Goal: Book appointment/travel/reservation

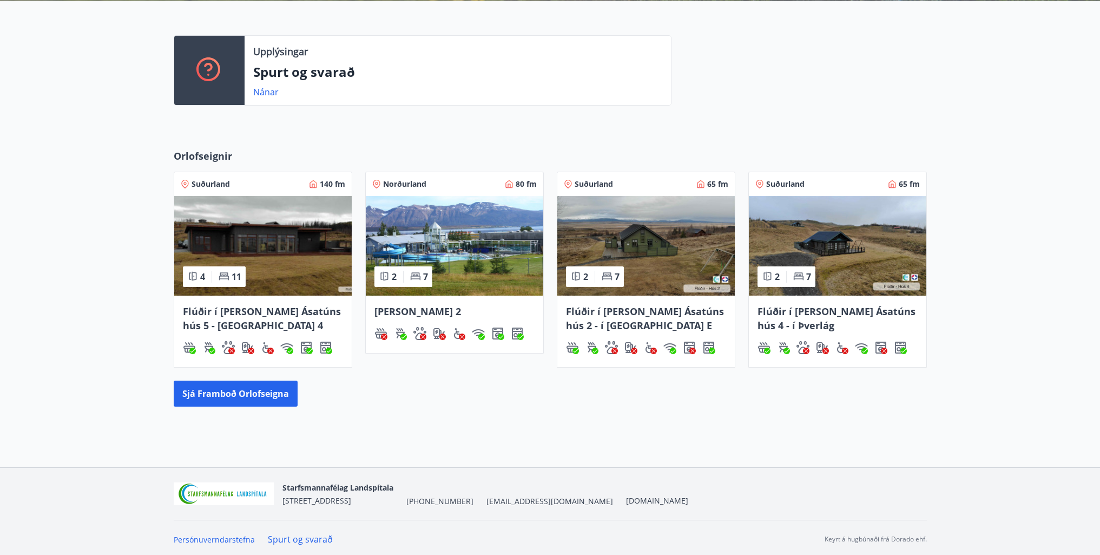
scroll to position [273, 0]
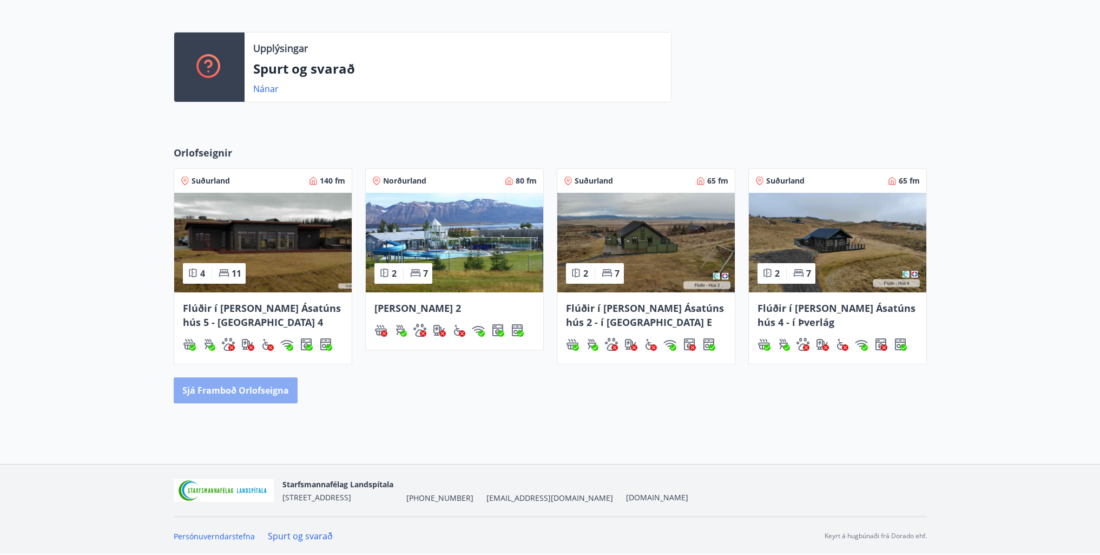
click at [273, 397] on button "Sjá framboð orlofseigna" at bounding box center [236, 390] width 124 height 26
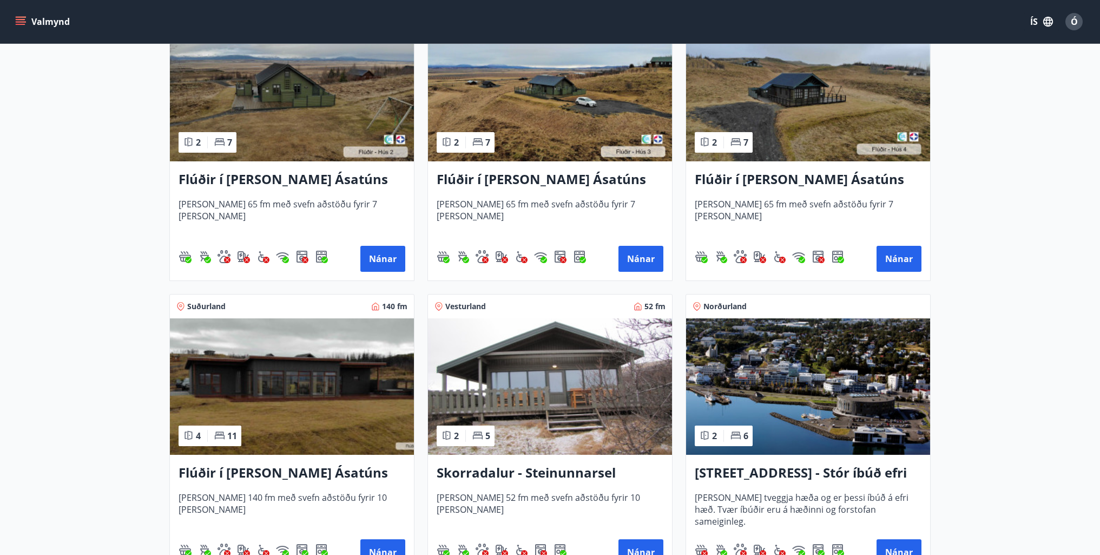
scroll to position [595, 0]
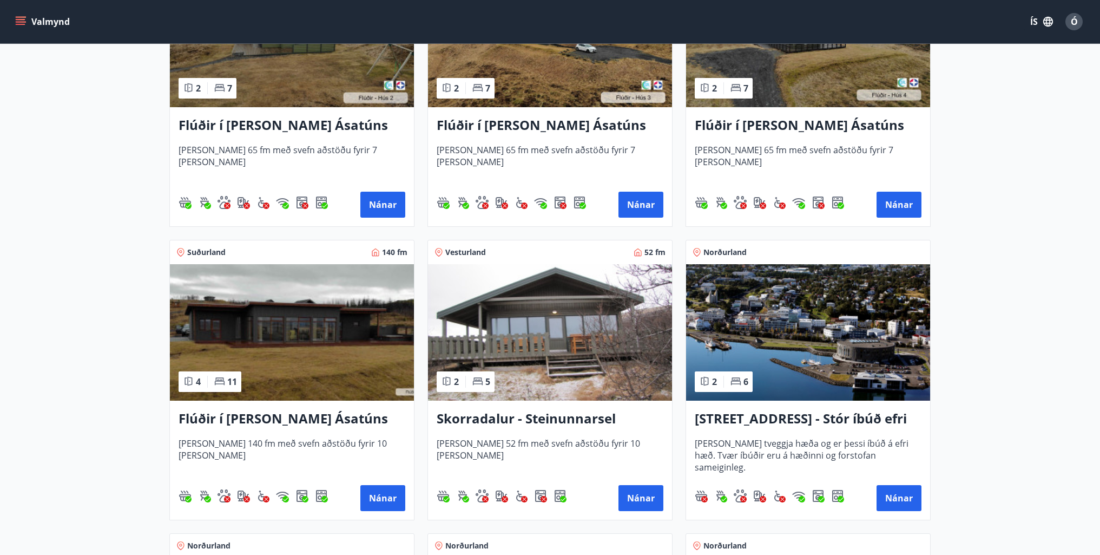
click at [291, 416] on h3 "Flúðir í [PERSON_NAME] Ásatúns hús 5 - [GEOGRAPHIC_DATA] 4" at bounding box center [292, 418] width 227 height 19
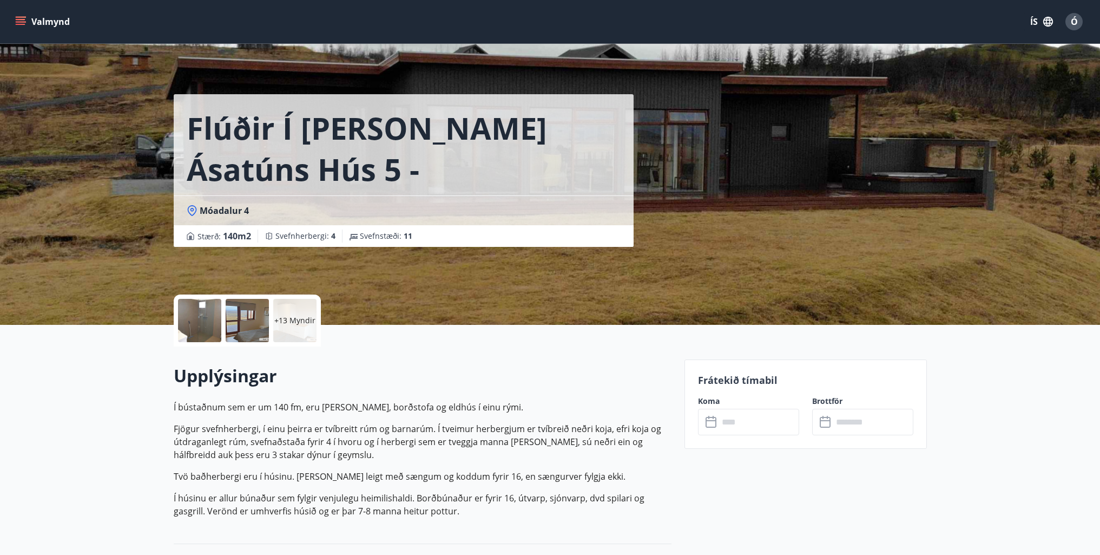
click at [245, 318] on div at bounding box center [247, 320] width 43 height 43
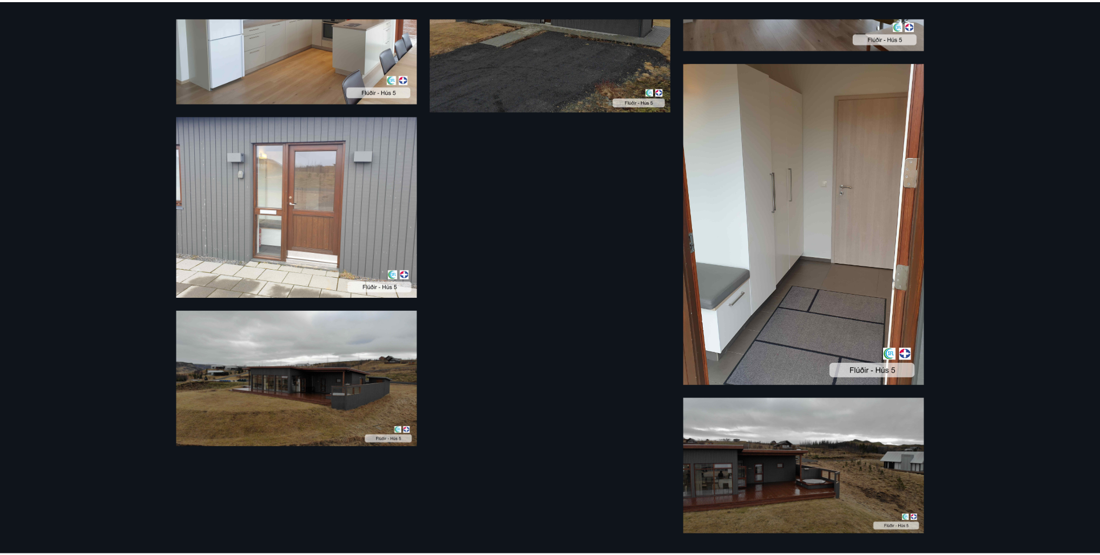
scroll to position [1061, 0]
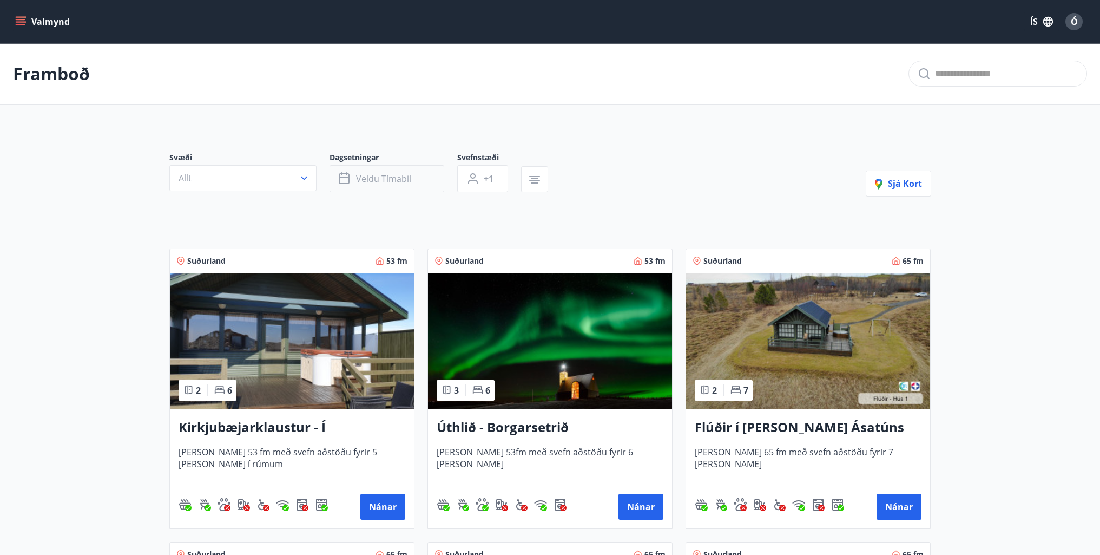
click at [360, 180] on span "Veldu tímabil" at bounding box center [383, 179] width 55 height 12
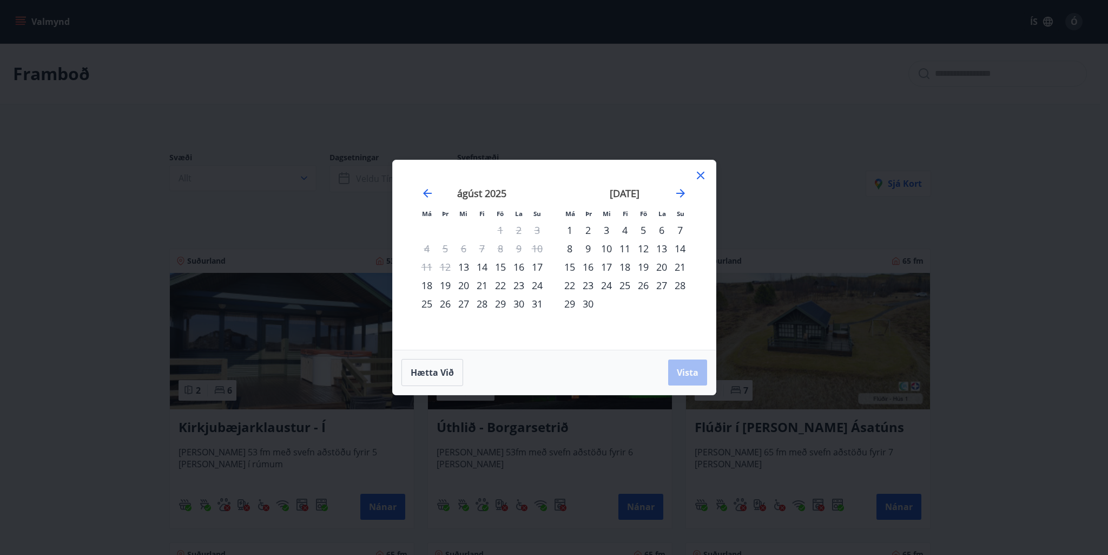
click at [701, 176] on icon at bounding box center [701, 176] width 8 height 8
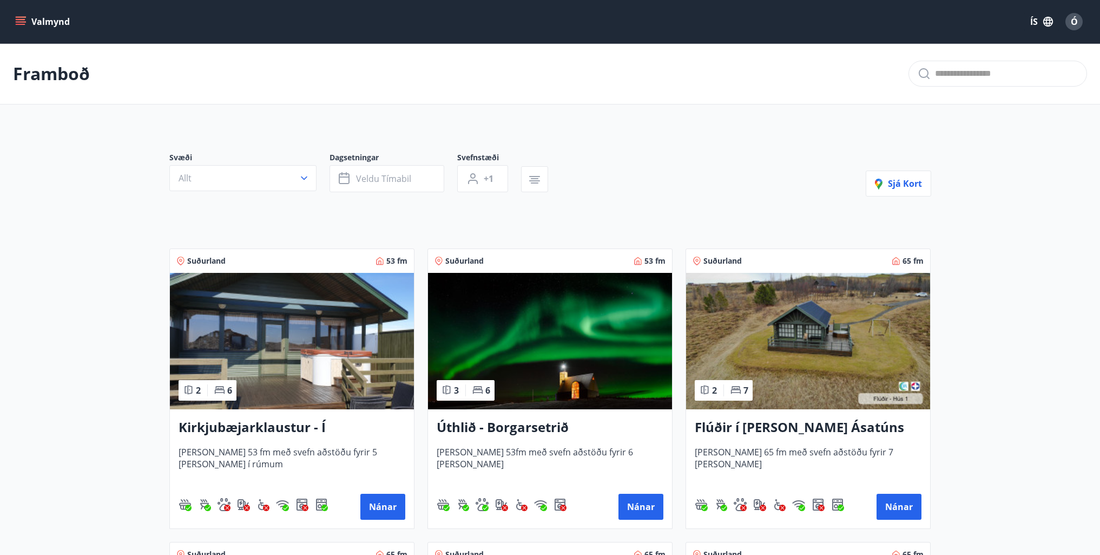
click at [68, 74] on p "Framboð" at bounding box center [51, 74] width 77 height 24
click at [37, 26] on button "Valmynd" at bounding box center [43, 21] width 61 height 19
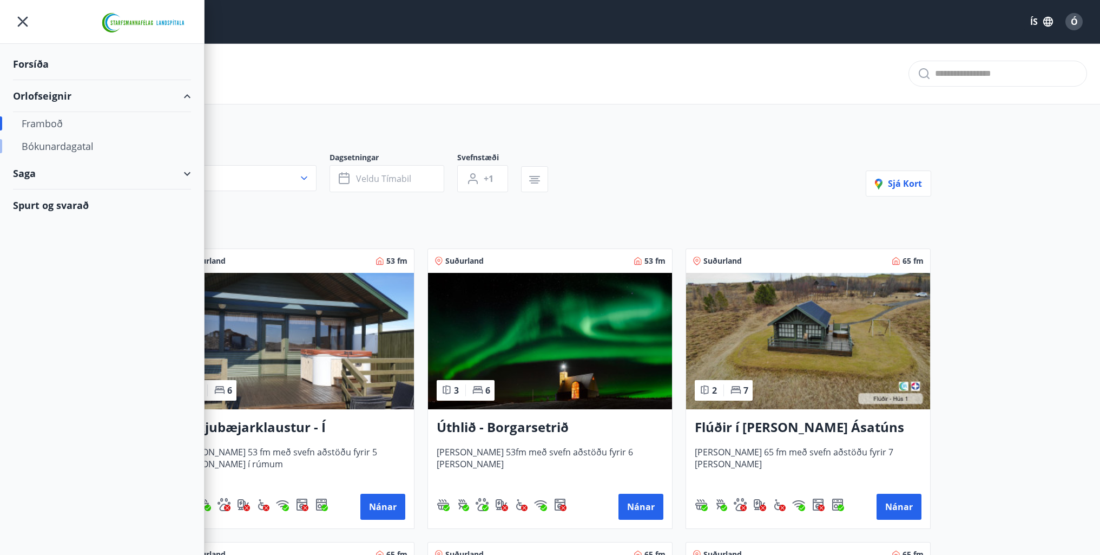
click at [47, 143] on div "Bókunardagatal" at bounding box center [102, 146] width 161 height 23
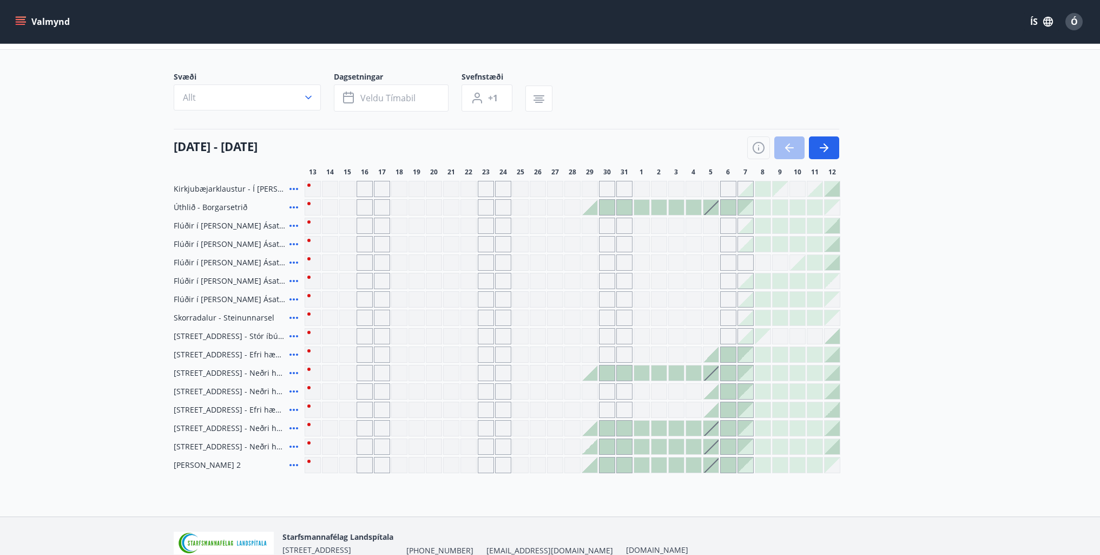
scroll to position [107, 0]
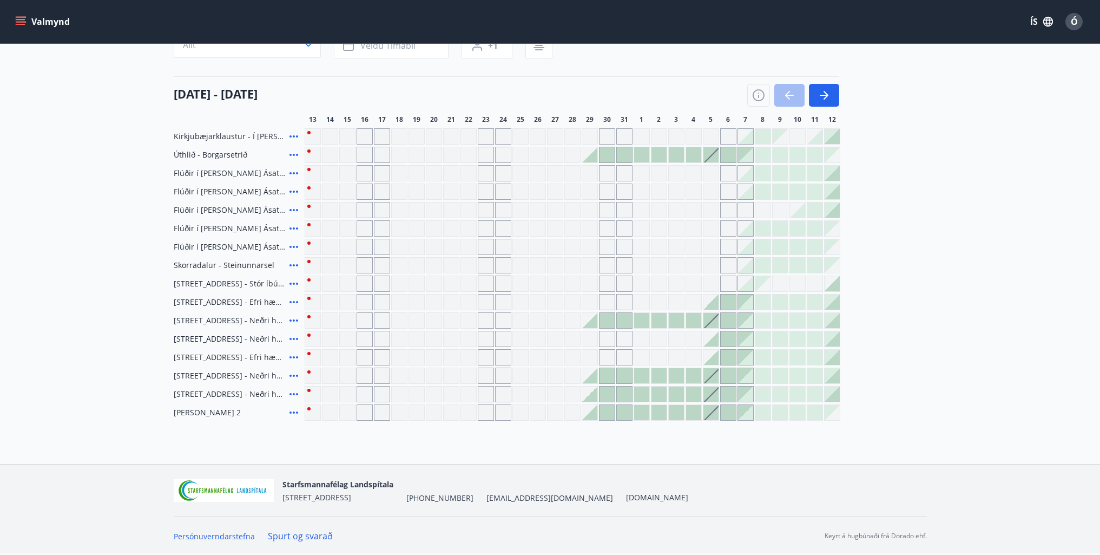
click at [657, 317] on div at bounding box center [659, 320] width 15 height 15
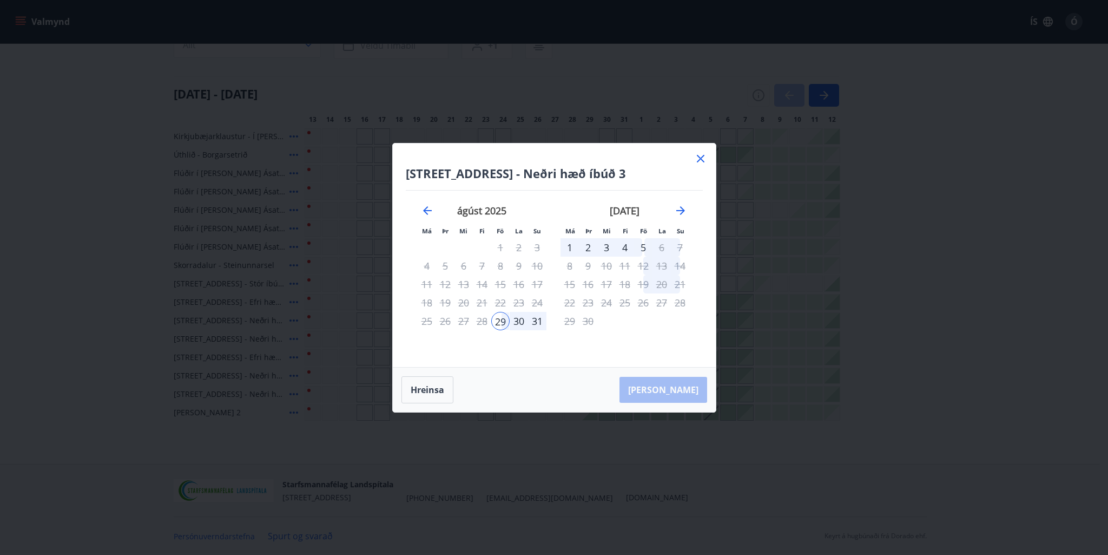
click at [701, 160] on icon at bounding box center [701, 159] width 8 height 8
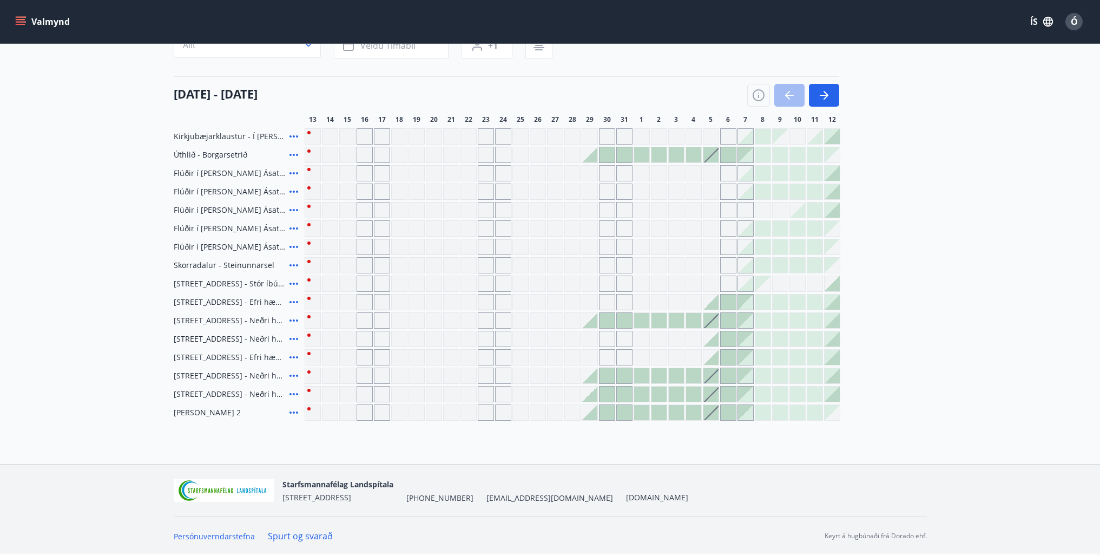
click at [695, 156] on div at bounding box center [693, 154] width 15 height 15
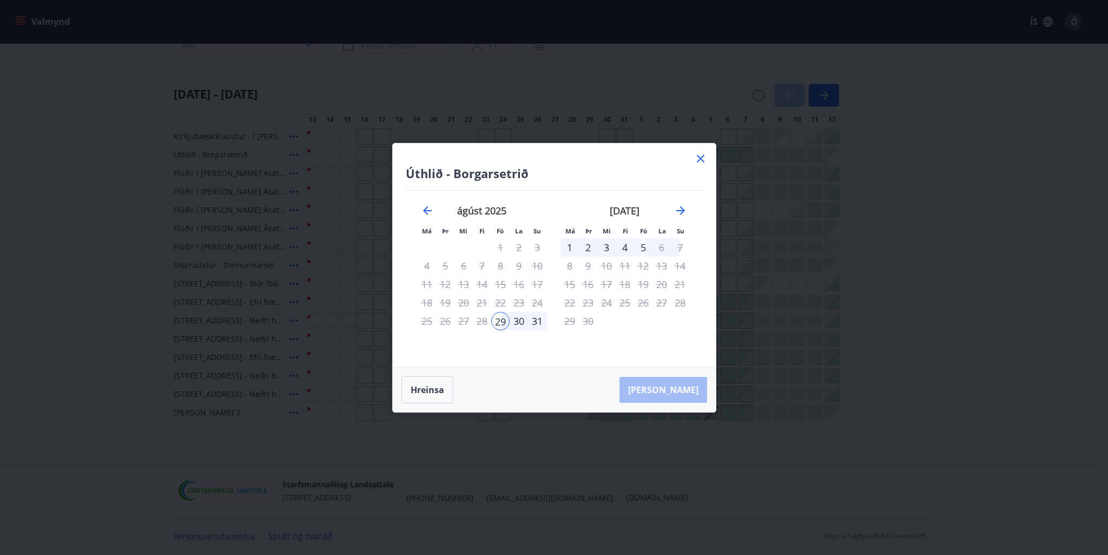
click at [701, 157] on icon at bounding box center [701, 159] width 8 height 8
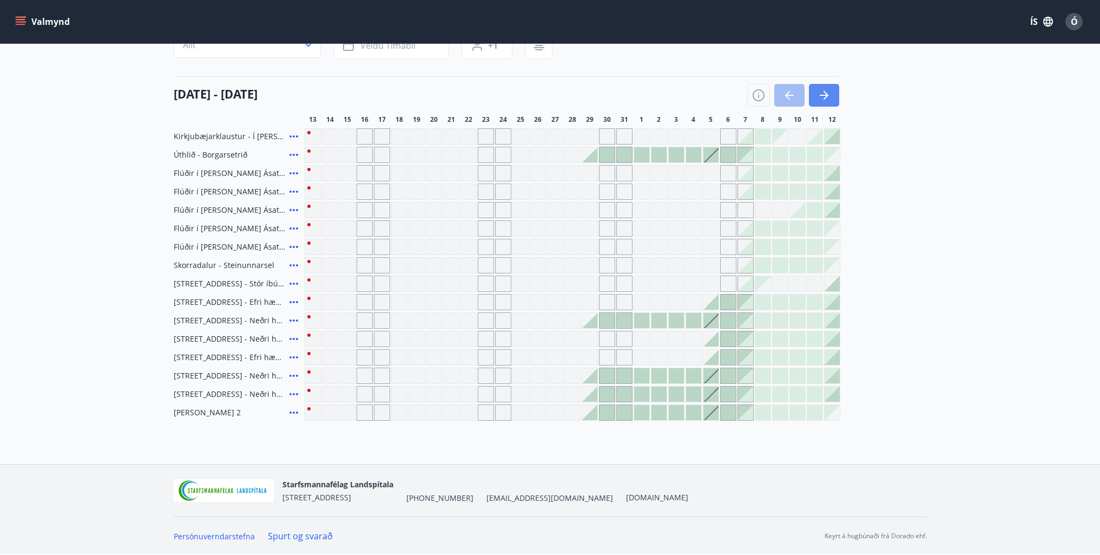
click at [814, 98] on button "button" at bounding box center [824, 95] width 30 height 23
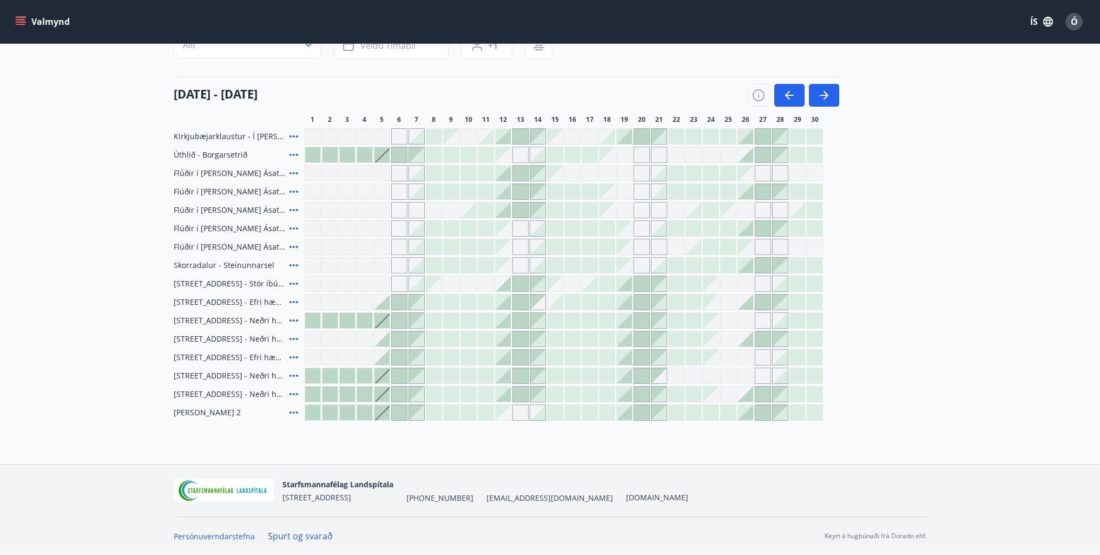
scroll to position [53, 0]
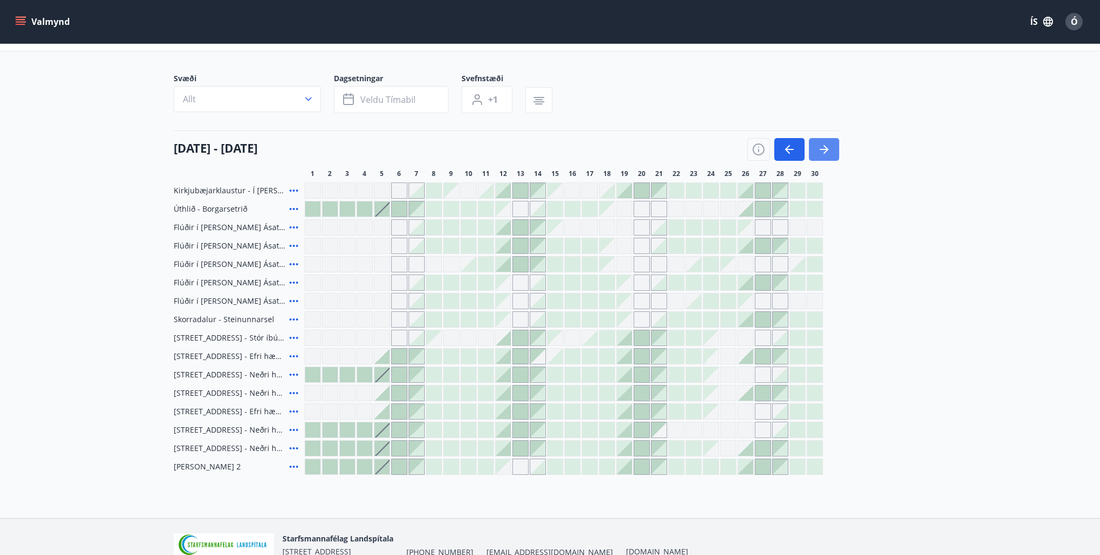
click at [821, 152] on icon "button" at bounding box center [824, 149] width 13 height 13
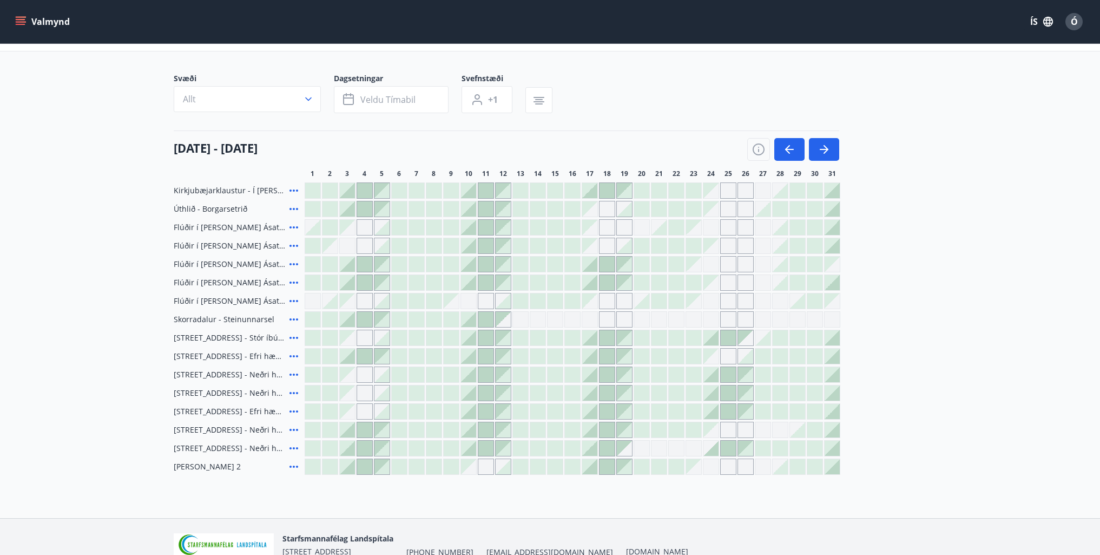
click at [698, 299] on div "Gráir dagar eru ekki bókanlegir" at bounding box center [693, 300] width 15 height 15
click at [783, 148] on icon "button" at bounding box center [789, 149] width 13 height 13
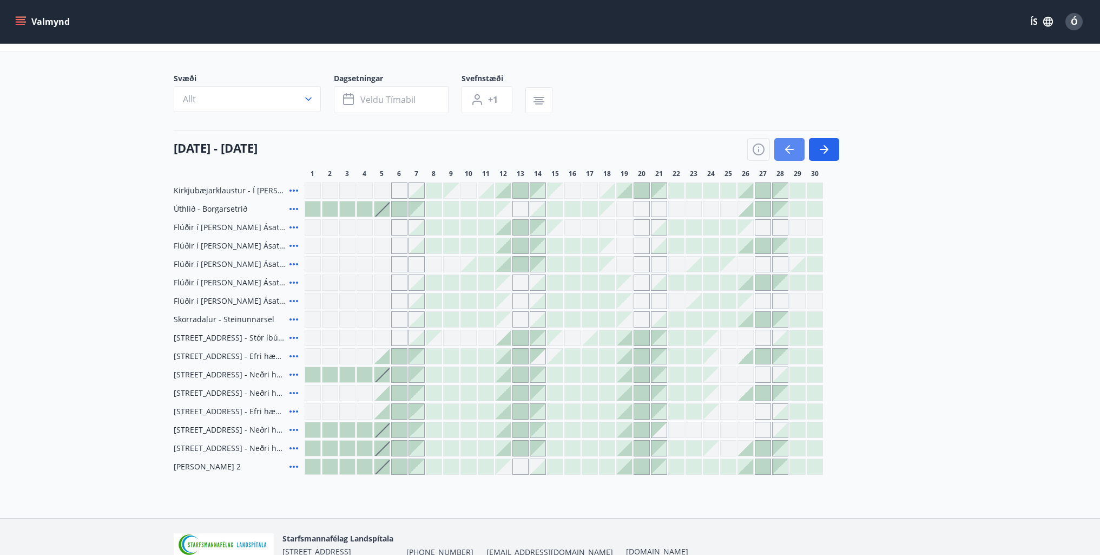
click at [785, 149] on icon "button" at bounding box center [787, 149] width 5 height 9
click at [784, 150] on div at bounding box center [793, 149] width 92 height 23
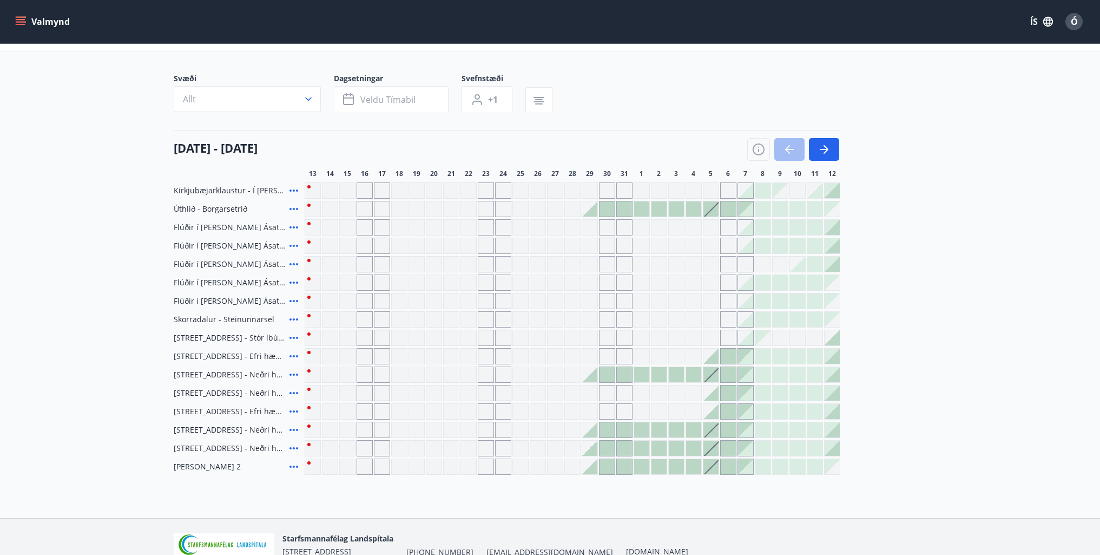
click at [711, 361] on div at bounding box center [710, 355] width 15 height 15
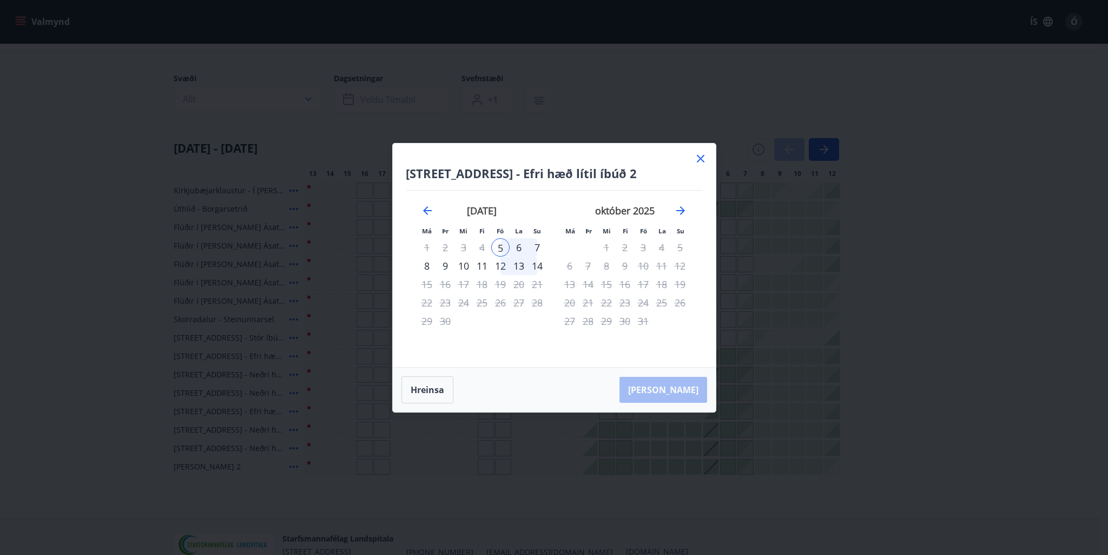
click at [700, 160] on icon at bounding box center [700, 158] width 13 height 13
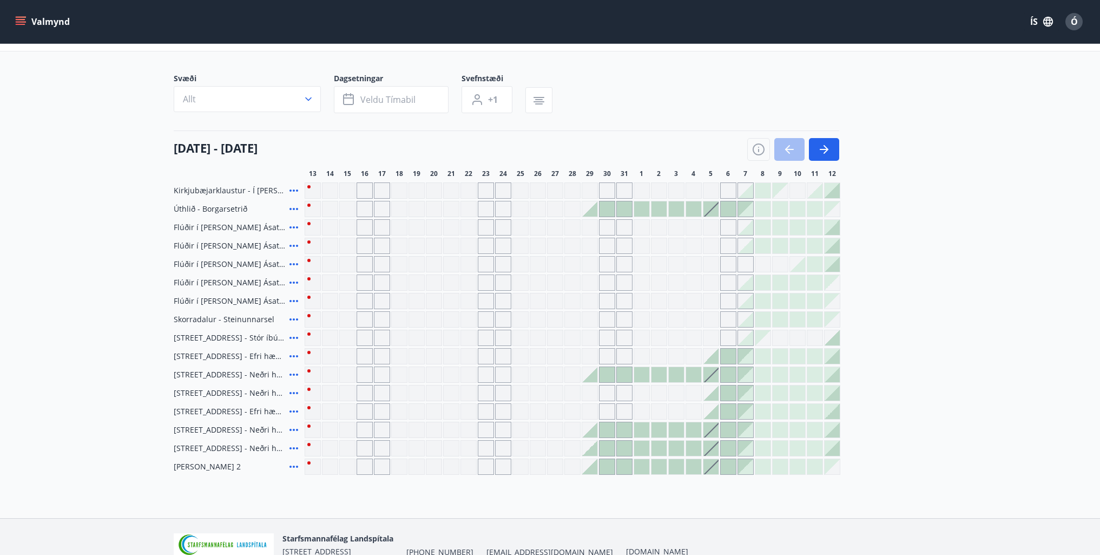
click at [699, 162] on div "13 ágúst - 12 september 13 14 15 16 17 18 19 20 21 22 23 24 25 26 27 28 29 30 3…" at bounding box center [550, 154] width 753 height 48
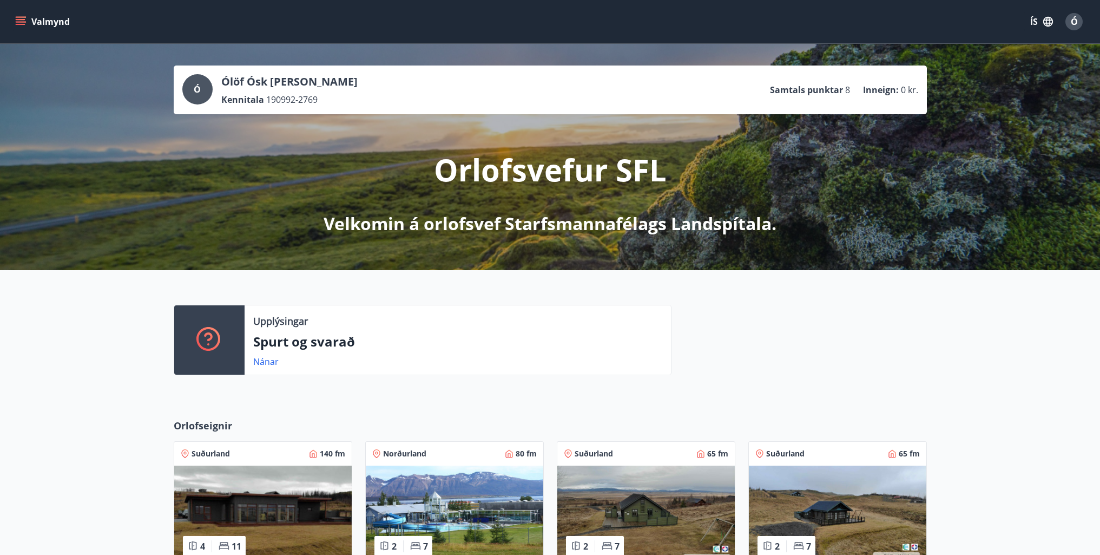
click at [32, 24] on button "Valmynd" at bounding box center [43, 21] width 61 height 19
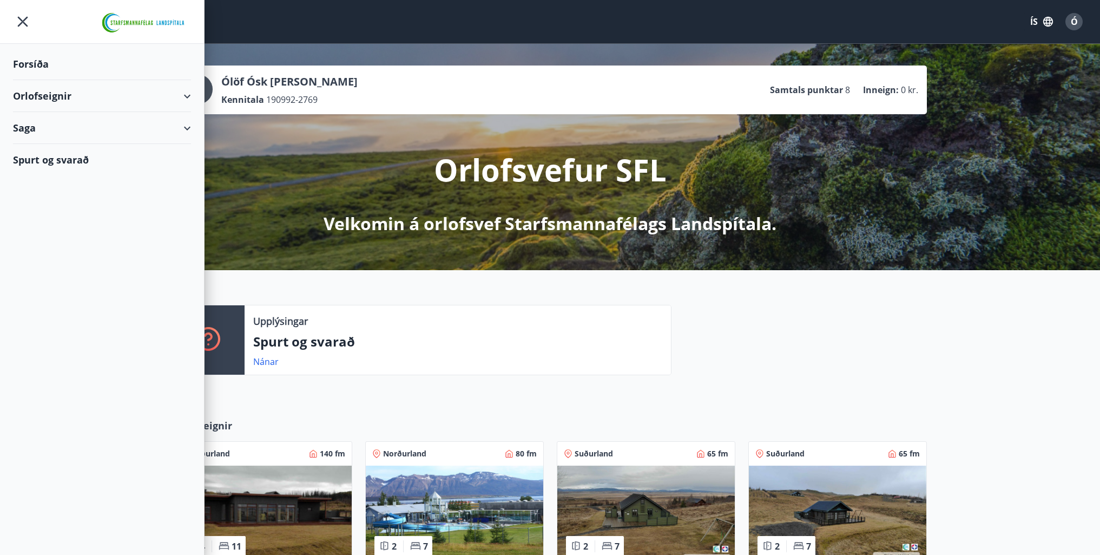
click at [184, 102] on div "Orlofseignir" at bounding box center [102, 96] width 178 height 32
click at [185, 102] on div "Orlofseignir" at bounding box center [102, 96] width 178 height 32
click at [22, 65] on div "Forsíða" at bounding box center [102, 64] width 178 height 32
